Goal: Task Accomplishment & Management: Manage account settings

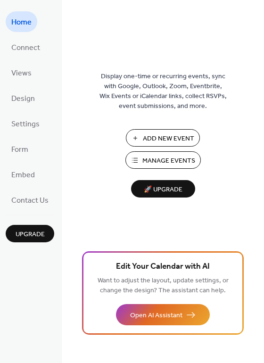
click at [147, 164] on span "Manage Events" at bounding box center [168, 161] width 53 height 10
click at [152, 158] on span "Manage Events" at bounding box center [168, 161] width 53 height 10
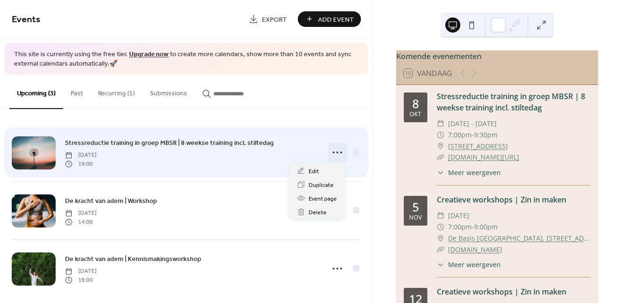
click at [337, 151] on circle at bounding box center [338, 152] width 2 height 2
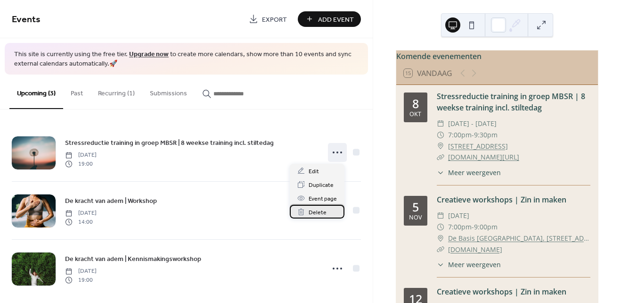
click at [323, 208] on span "Delete" at bounding box center [318, 212] width 18 height 10
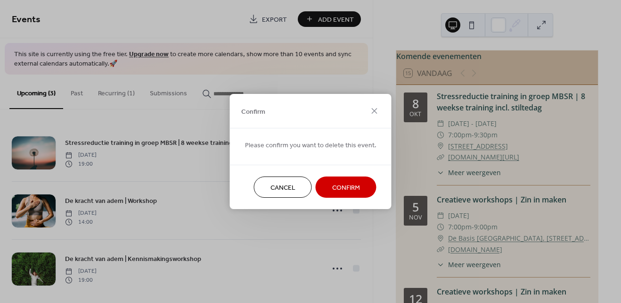
click at [278, 185] on span "Cancel" at bounding box center [283, 188] width 25 height 10
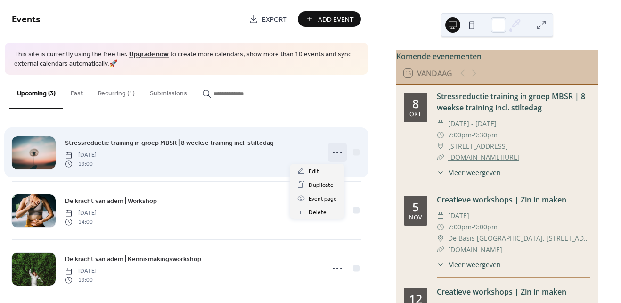
click at [337, 153] on icon at bounding box center [337, 152] width 15 height 15
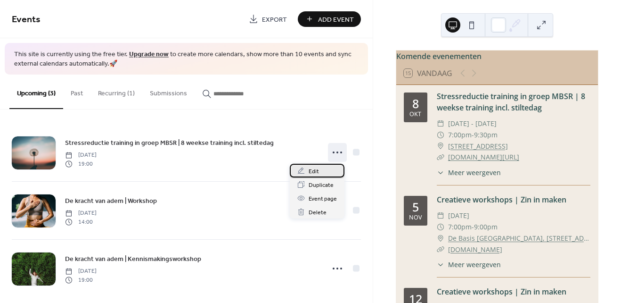
click at [323, 169] on div "Edit" at bounding box center [317, 171] width 55 height 14
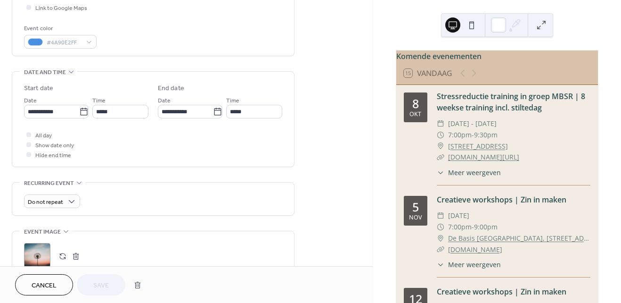
scroll to position [249, 0]
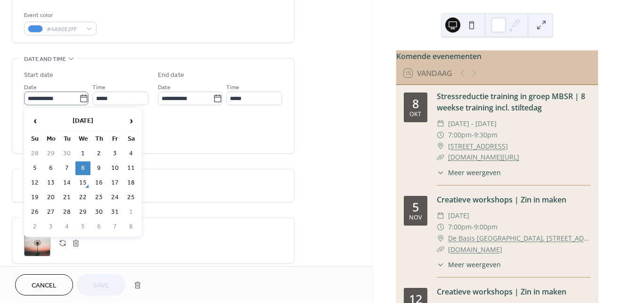
click at [83, 99] on icon at bounding box center [83, 98] width 9 height 9
click at [79, 99] on input "**********" at bounding box center [51, 98] width 55 height 14
click at [133, 122] on span "›" at bounding box center [131, 120] width 14 height 19
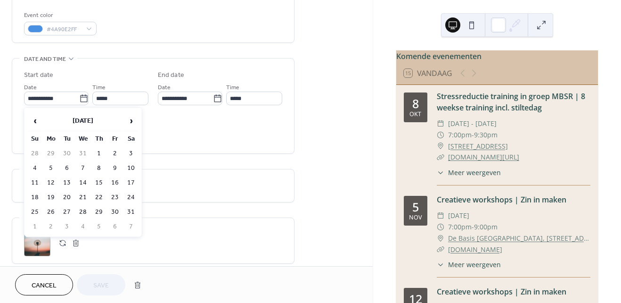
click at [235, 128] on div "All day Show date only Hide end time" at bounding box center [153, 131] width 258 height 30
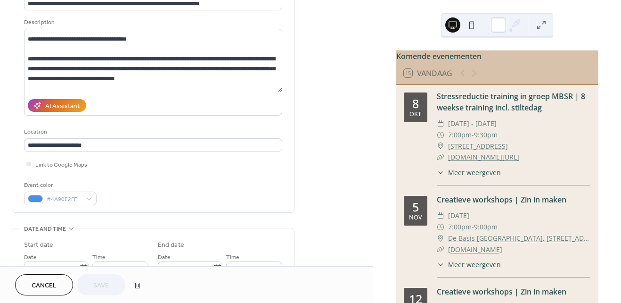
scroll to position [0, 0]
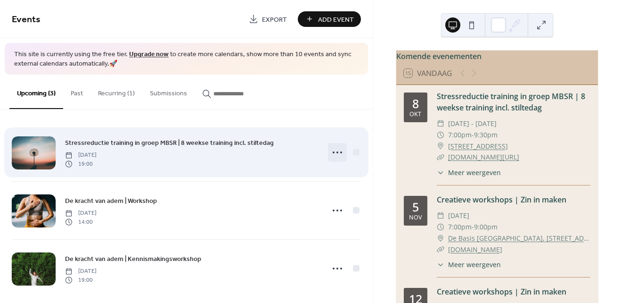
click at [336, 150] on icon at bounding box center [337, 152] width 15 height 15
click at [356, 151] on div at bounding box center [356, 152] width 7 height 7
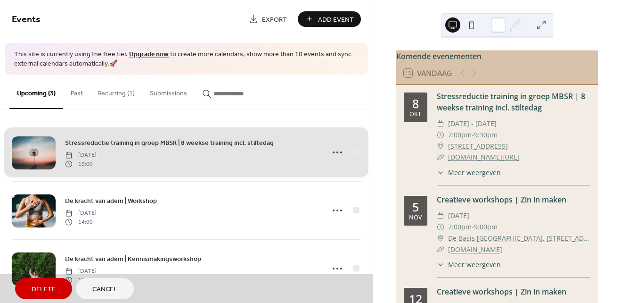
click at [356, 151] on div "Stressreductie training in groep MBSR | 8 weekse training incl. stiltedag [DATE…" at bounding box center [186, 153] width 349 height 58
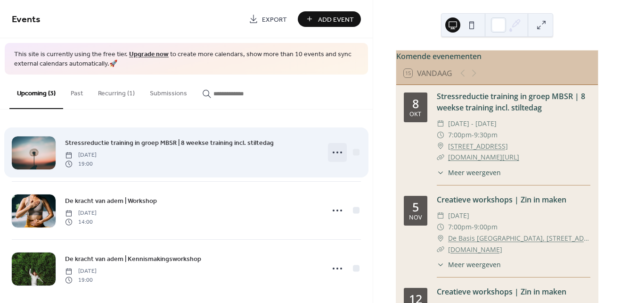
click at [333, 148] on icon at bounding box center [337, 152] width 15 height 15
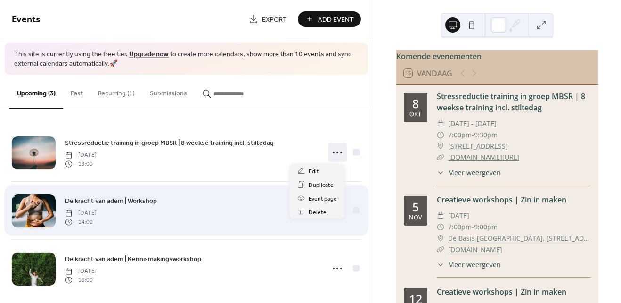
scroll to position [8, 0]
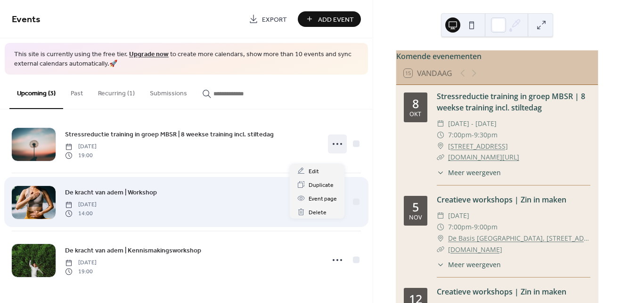
click at [114, 188] on span "De kracht van adem | Workshop" at bounding box center [111, 193] width 92 height 10
